Goal: Information Seeking & Learning: Compare options

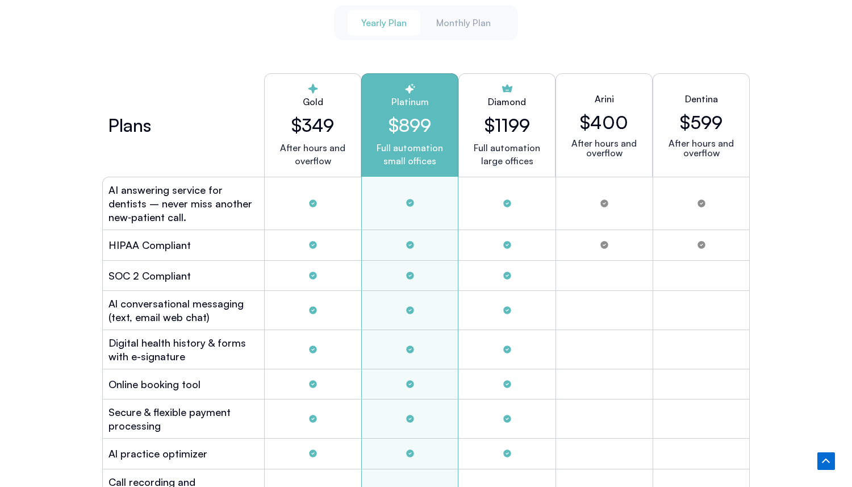
scroll to position [3081, 0]
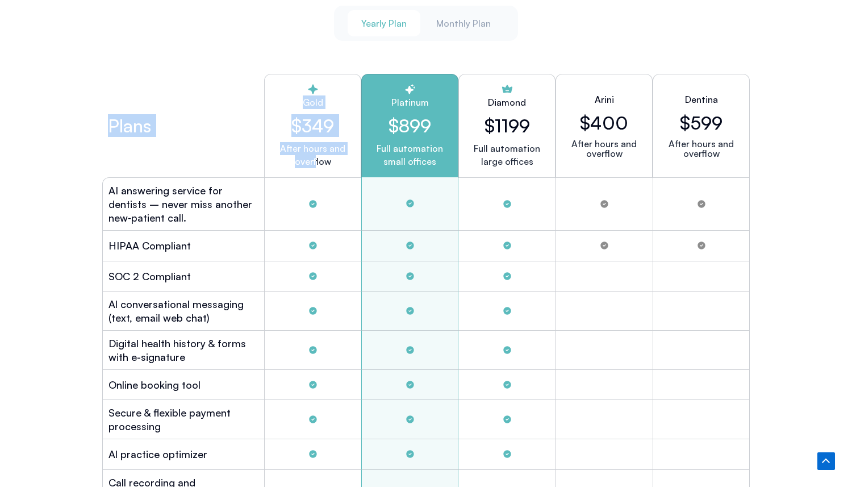
drag, startPoint x: 259, startPoint y: 83, endPoint x: 314, endPoint y: 164, distance: 98.1
click at [314, 164] on div "Plans Gold $349 After hours and overflow Platinum $899 Full automation small of…" at bounding box center [425, 125] width 647 height 103
click at [314, 164] on div "After hours and overflow" at bounding box center [313, 162] width 78 height 41
drag, startPoint x: 335, startPoint y: 164, endPoint x: 286, endPoint y: 81, distance: 96.2
click at [286, 81] on div "Gold $349 After hours and overflow" at bounding box center [312, 125] width 97 height 103
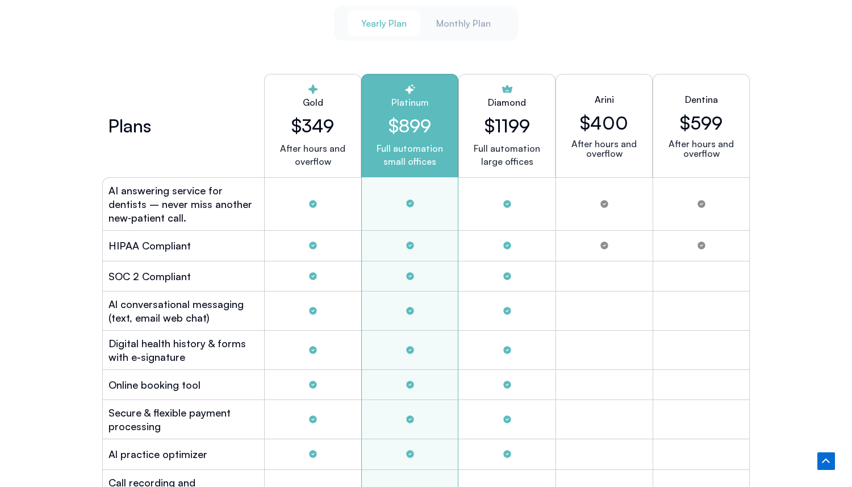
click at [286, 83] on div "Tabs. Open items with Enter or Space, close with Escape and navigate using the …" at bounding box center [313, 90] width 78 height 15
drag, startPoint x: 386, startPoint y: 65, endPoint x: 442, endPoint y: 159, distance: 109.3
click at [442, 159] on div "Plans Gold $349 After hours and overflow Platinum $899 Full automation small of…" at bounding box center [425, 462] width 647 height 789
click at [442, 159] on p "Full automation small offices" at bounding box center [410, 155] width 78 height 26
drag, startPoint x: 442, startPoint y: 159, endPoint x: 388, endPoint y: 82, distance: 93.7
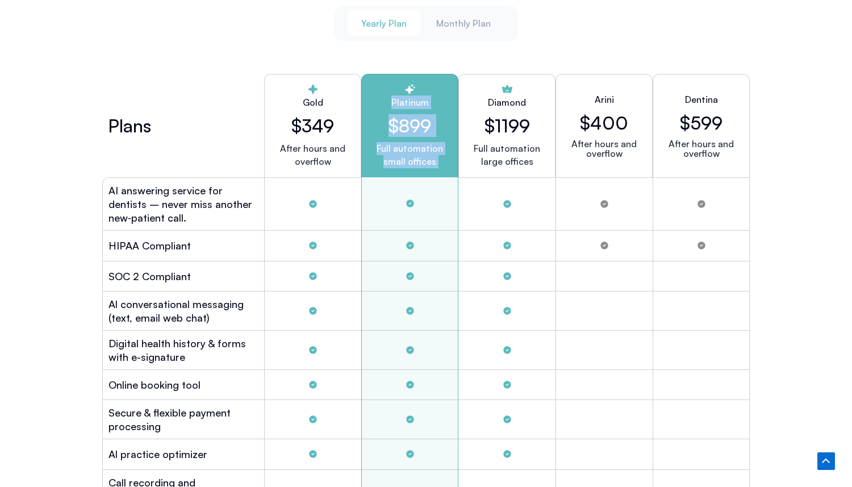
click at [388, 83] on div "Platinum $899 Full automation small offices" at bounding box center [409, 125] width 97 height 103
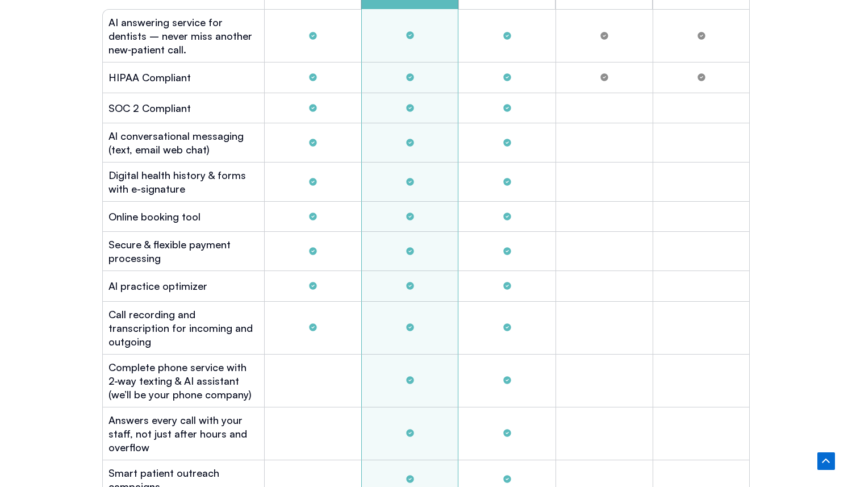
scroll to position [3155, 0]
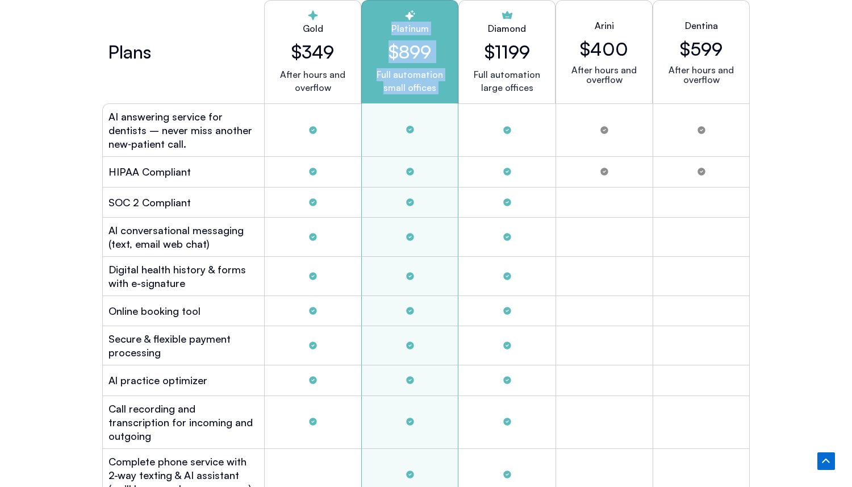
click at [388, 82] on p "Full automation small offices" at bounding box center [410, 81] width 78 height 26
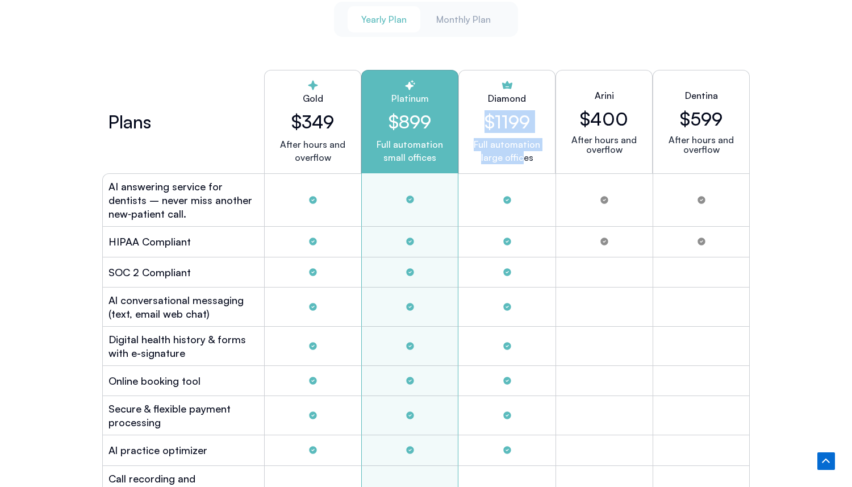
drag, startPoint x: 463, startPoint y: 98, endPoint x: 524, endPoint y: 154, distance: 82.8
click at [524, 154] on div "Diamond $1199 Full automation large offices" at bounding box center [506, 121] width 97 height 103
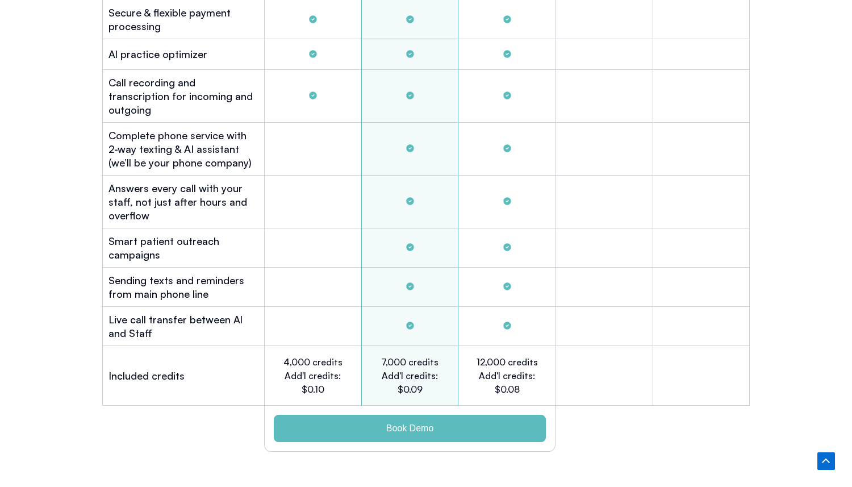
scroll to position [3431, 0]
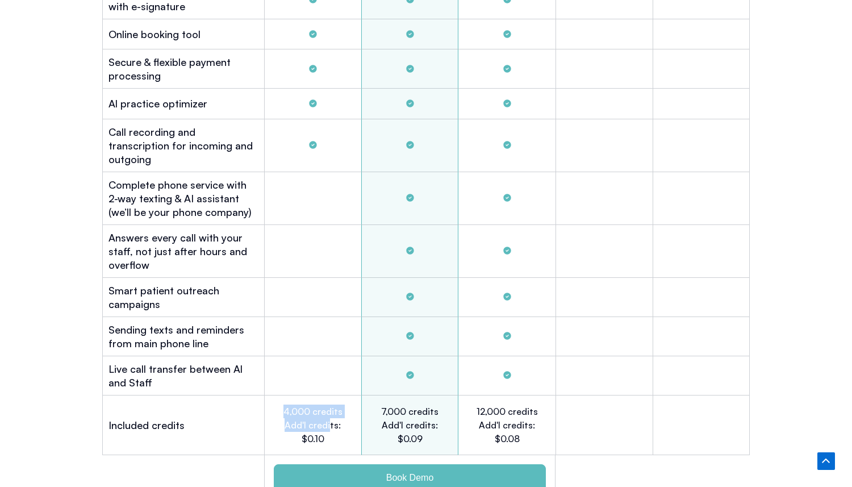
drag, startPoint x: 277, startPoint y: 391, endPoint x: 330, endPoint y: 413, distance: 58.3
click at [331, 413] on div "4,000 credits Add'l credits: $0.10" at bounding box center [312, 425] width 97 height 60
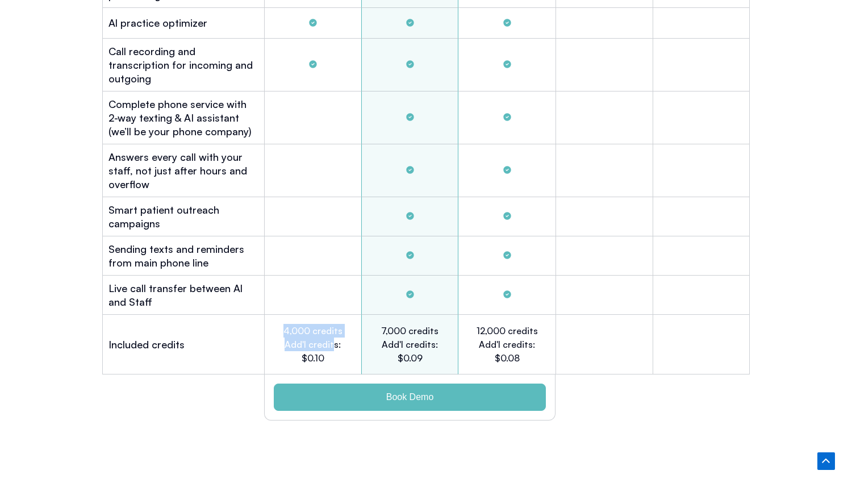
scroll to position [3510, 0]
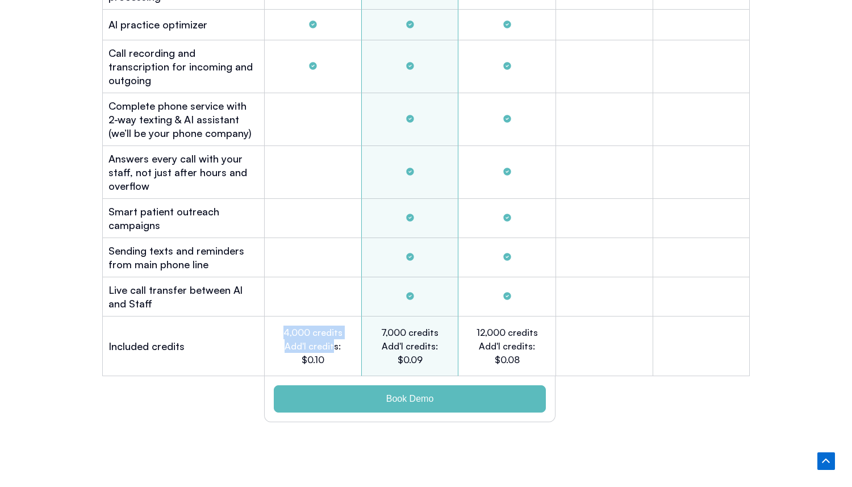
click at [329, 325] on h2 "4,000 credits Add'l credits: $0.10" at bounding box center [313, 345] width 62 height 41
click at [409, 325] on h2 "7,000 credits Add'l credits: $0.09" at bounding box center [410, 345] width 62 height 41
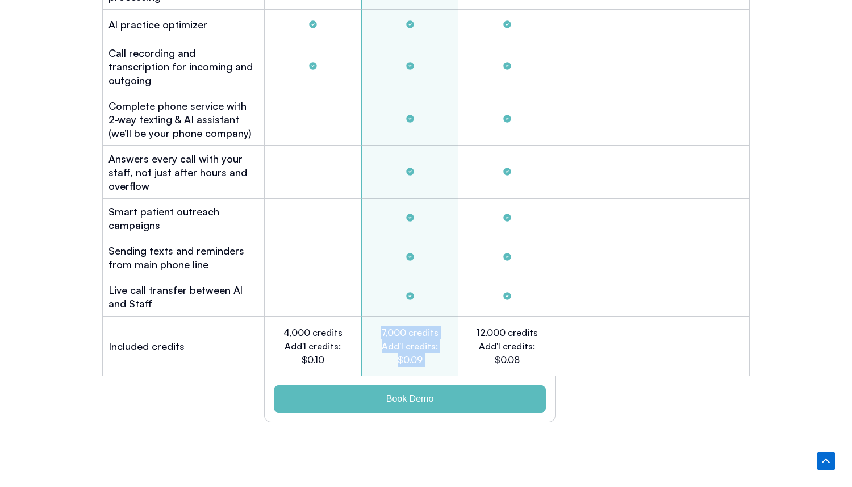
click at [409, 325] on h2 "7,000 credits Add'l credits: $0.09" at bounding box center [410, 345] width 62 height 41
click at [400, 325] on h2 "7,000 credits Add'l credits: $0.09" at bounding box center [410, 345] width 62 height 41
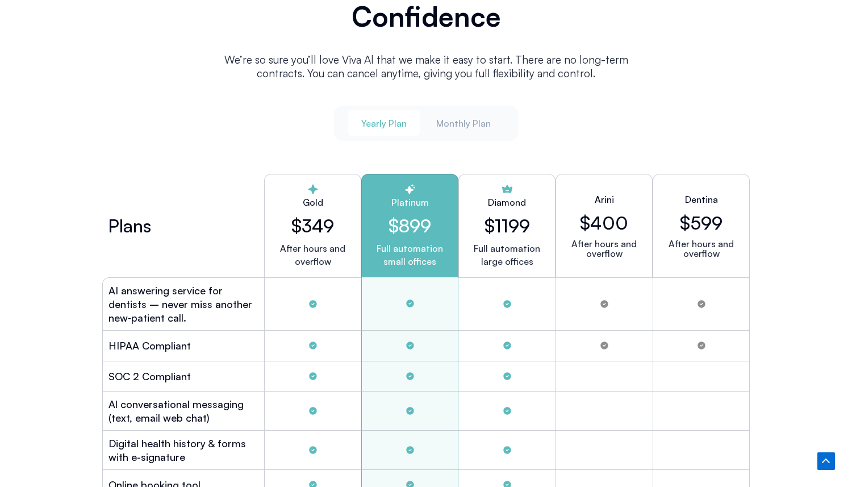
scroll to position [2958, 0]
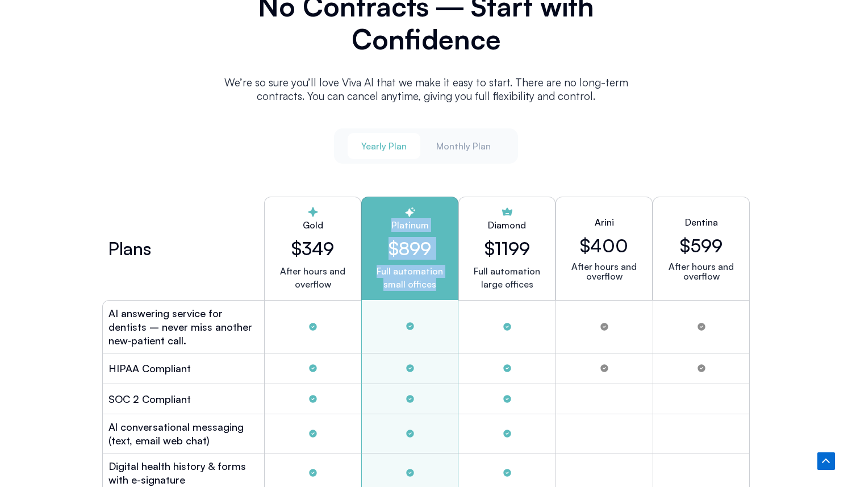
drag, startPoint x: 365, startPoint y: 212, endPoint x: 433, endPoint y: 282, distance: 97.6
click at [433, 282] on div "Platinum $899 Full automation small offices" at bounding box center [409, 247] width 97 height 103
click at [433, 282] on p "Full automation small offices" at bounding box center [410, 278] width 78 height 26
click at [476, 140] on span "Monthly Plan" at bounding box center [463, 146] width 55 height 12
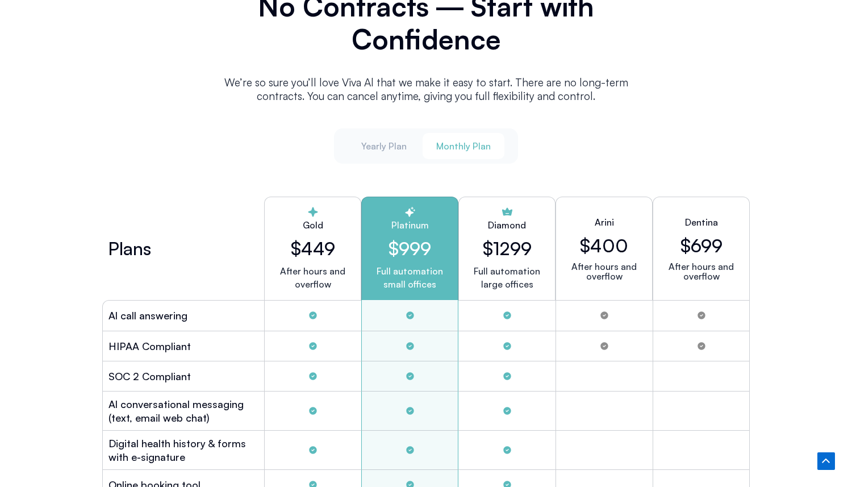
click at [468, 144] on span "Monthly Plan" at bounding box center [463, 146] width 55 height 12
click at [385, 144] on span "Yearly Plan" at bounding box center [383, 146] width 45 height 12
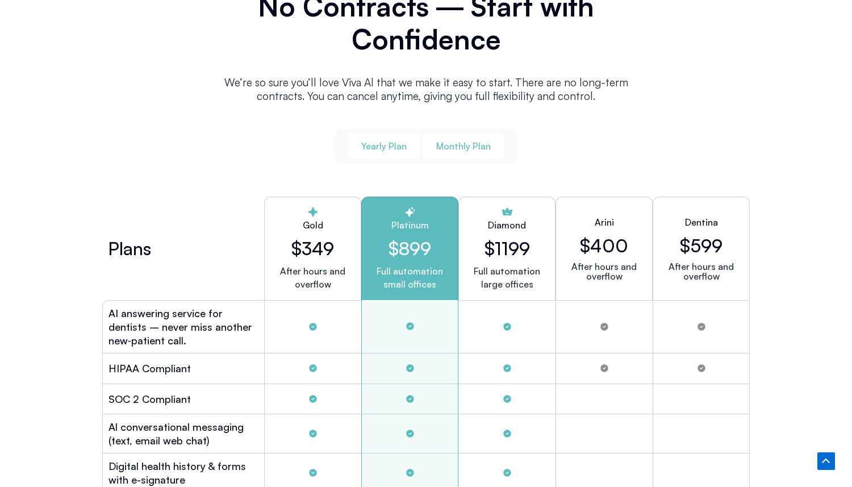
click at [461, 145] on span "Monthly Plan" at bounding box center [463, 146] width 55 height 12
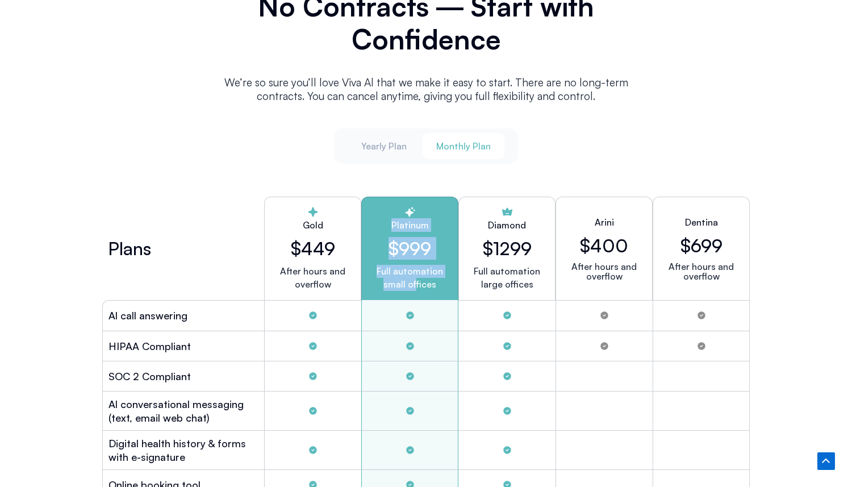
drag, startPoint x: 372, startPoint y: 215, endPoint x: 416, endPoint y: 279, distance: 77.8
click at [416, 279] on div "Platinum $999 Full automation small offices" at bounding box center [409, 247] width 97 height 103
